Goal: Information Seeking & Learning: Learn about a topic

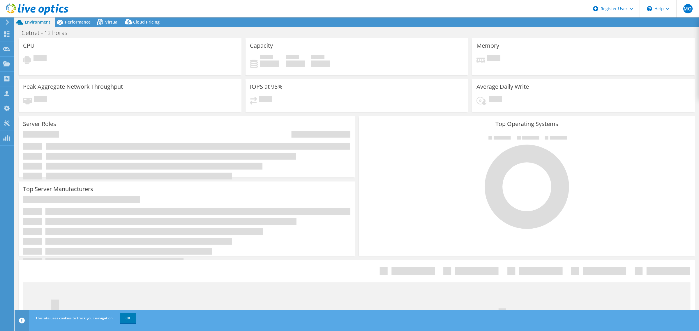
select select "SouthAmerica"
select select "USD"
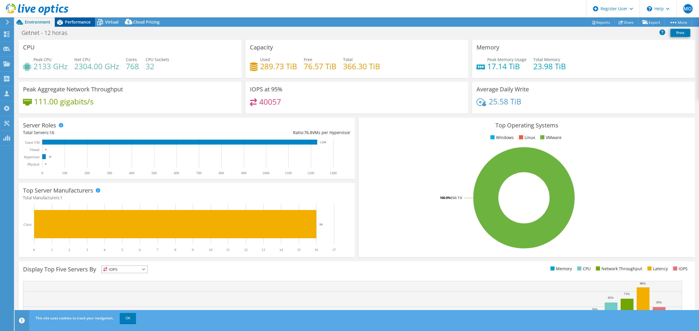
click at [69, 22] on span "Performance" at bounding box center [78, 22] width 26 height 6
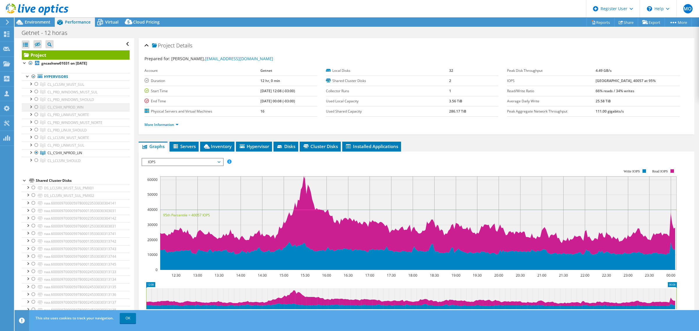
click at [37, 106] on div at bounding box center [36, 107] width 6 height 7
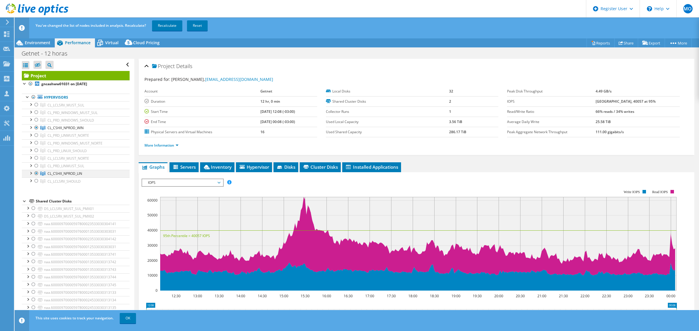
click at [38, 174] on div at bounding box center [36, 173] width 6 height 7
click at [39, 175] on div at bounding box center [36, 173] width 6 height 7
click at [37, 128] on div at bounding box center [36, 127] width 6 height 7
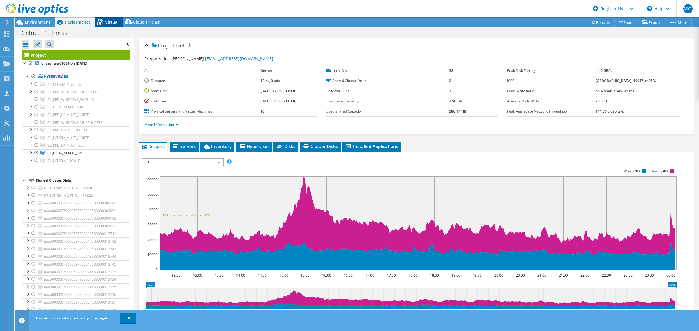
click at [113, 22] on span "Virtual" at bounding box center [111, 22] width 13 height 6
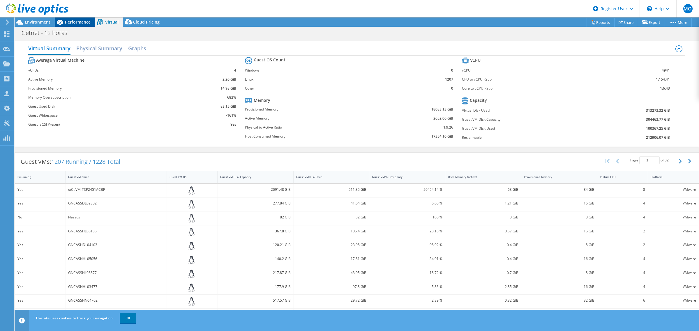
click at [70, 21] on span "Performance" at bounding box center [78, 22] width 26 height 6
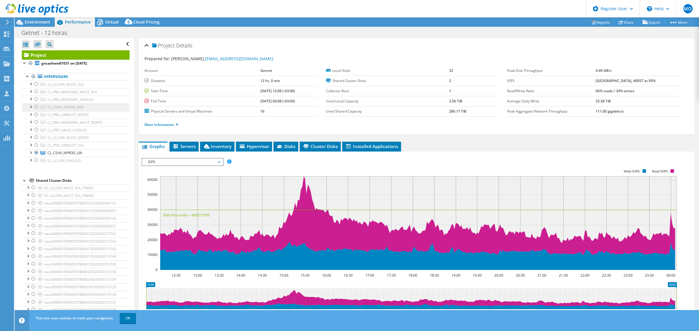
click at [52, 87] on span "CL_CSHX_NPROD_WIN" at bounding box center [65, 84] width 37 height 5
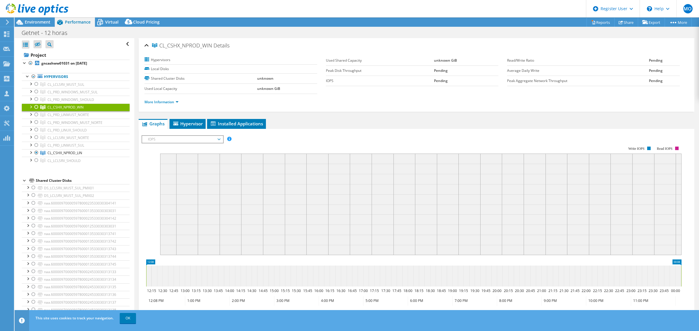
click at [37, 106] on div at bounding box center [36, 107] width 6 height 7
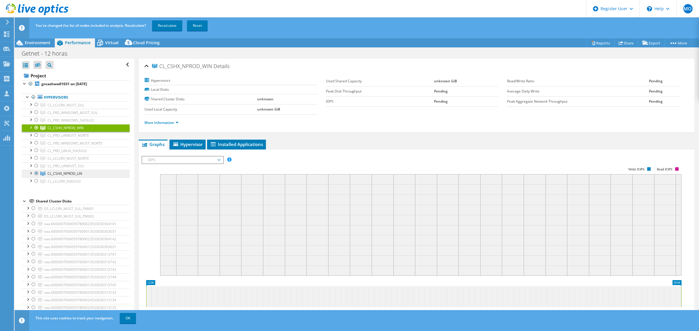
click at [45, 107] on icon at bounding box center [42, 105] width 5 height 4
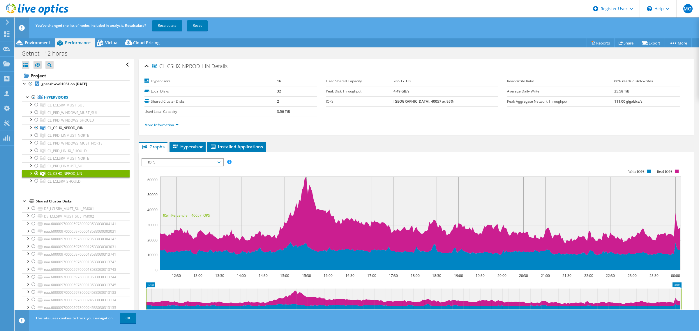
click at [36, 174] on div at bounding box center [36, 173] width 6 height 7
click at [169, 23] on link "Recalculate" at bounding box center [167, 25] width 30 height 10
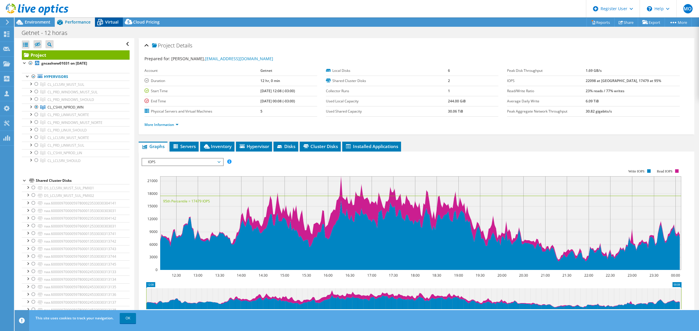
click at [107, 19] on div "Virtual" at bounding box center [109, 21] width 28 height 9
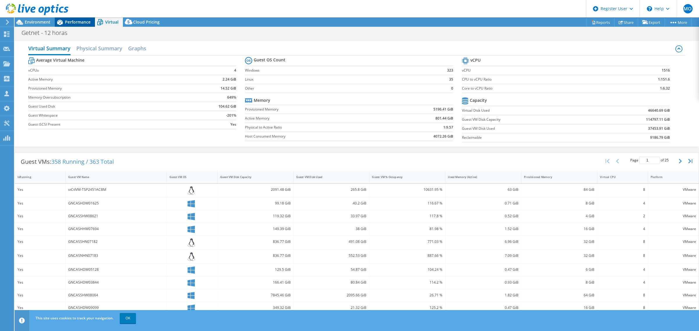
click at [84, 19] on div "Performance" at bounding box center [75, 21] width 40 height 9
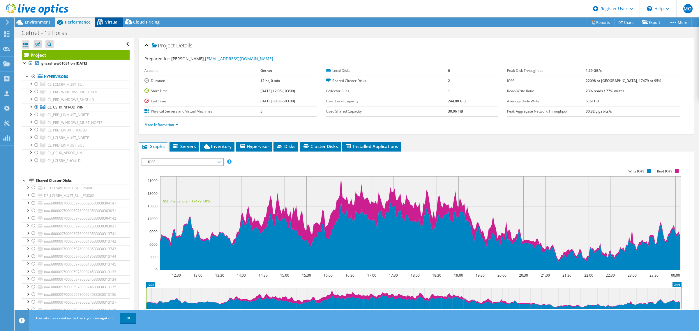
click at [103, 21] on icon at bounding box center [100, 22] width 6 height 5
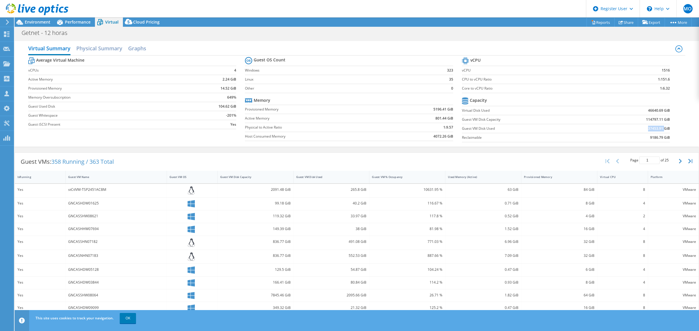
drag, startPoint x: 642, startPoint y: 129, endPoint x: 659, endPoint y: 127, distance: 17.0
click at [659, 127] on td "37453.91 GiB" at bounding box center [632, 128] width 76 height 9
drag, startPoint x: 639, startPoint y: 119, endPoint x: 654, endPoint y: 121, distance: 15.3
click at [654, 121] on td "114797.11 GiB" at bounding box center [632, 119] width 76 height 9
copy b "114797."
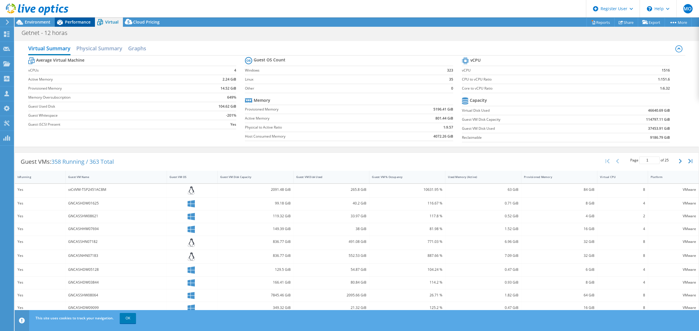
click at [75, 23] on span "Performance" at bounding box center [78, 22] width 26 height 6
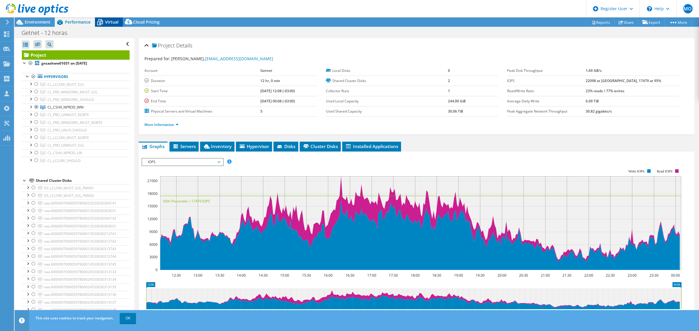
click at [113, 23] on span "Virtual" at bounding box center [111, 22] width 13 height 6
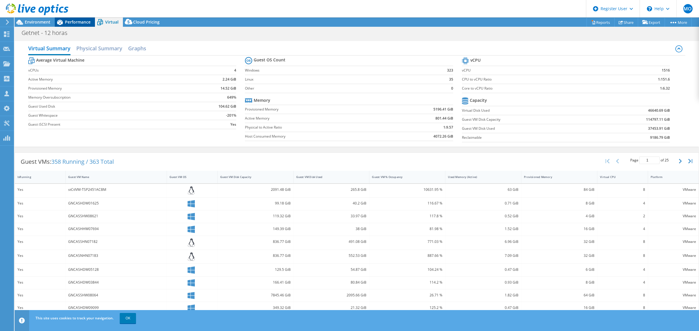
click at [77, 23] on span "Performance" at bounding box center [78, 22] width 26 height 6
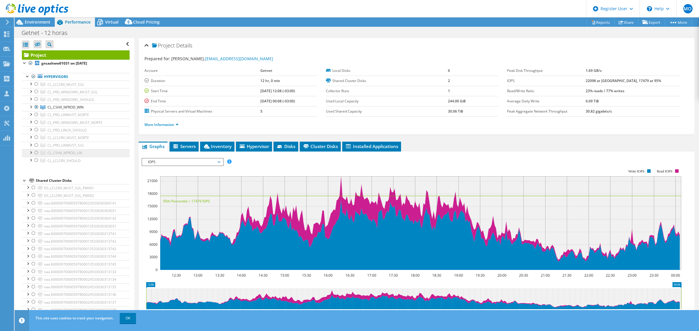
click at [60, 87] on span "CL_CSHX_NPROD_LIN" at bounding box center [65, 84] width 37 height 5
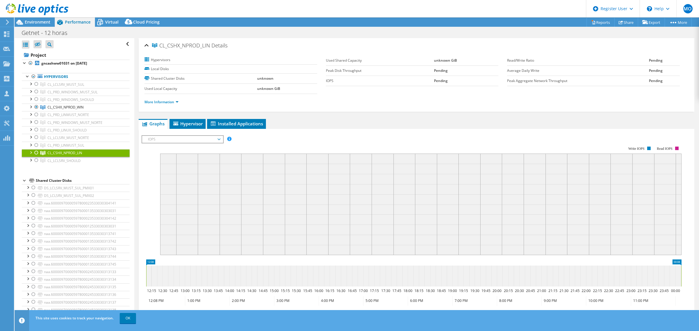
click at [38, 153] on div at bounding box center [36, 152] width 6 height 7
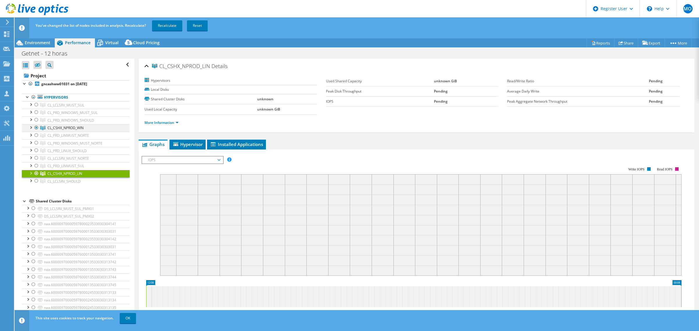
click at [35, 127] on div at bounding box center [36, 127] width 6 height 7
click at [171, 24] on link "Recalculate" at bounding box center [167, 25] width 30 height 10
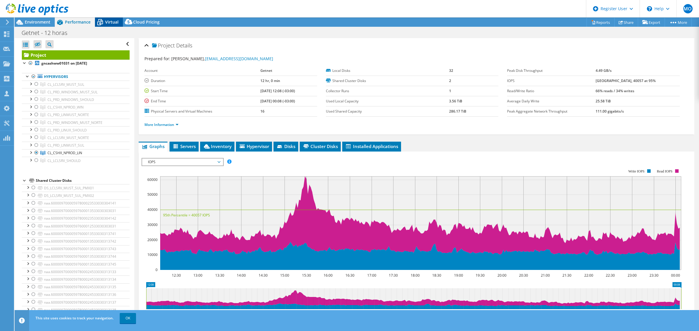
click at [106, 22] on span "Virtual" at bounding box center [111, 22] width 13 height 6
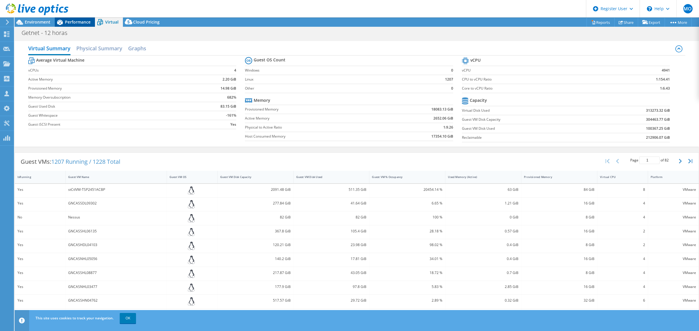
click at [92, 22] on div "Performance" at bounding box center [75, 21] width 40 height 9
